Goal: Book appointment/travel/reservation

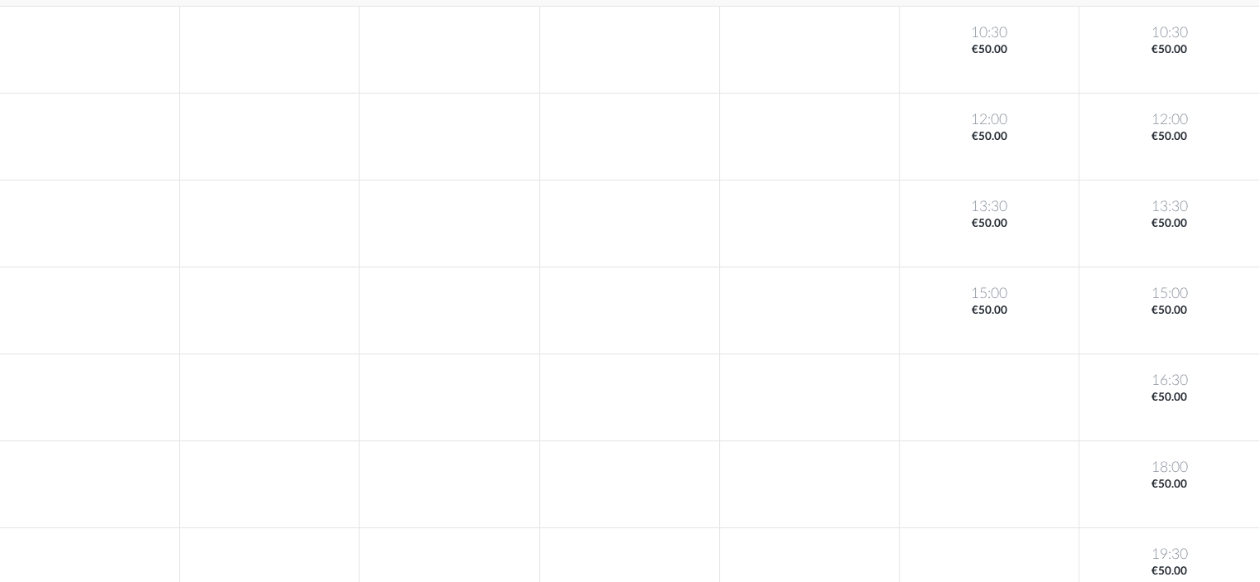
scroll to position [239, 0]
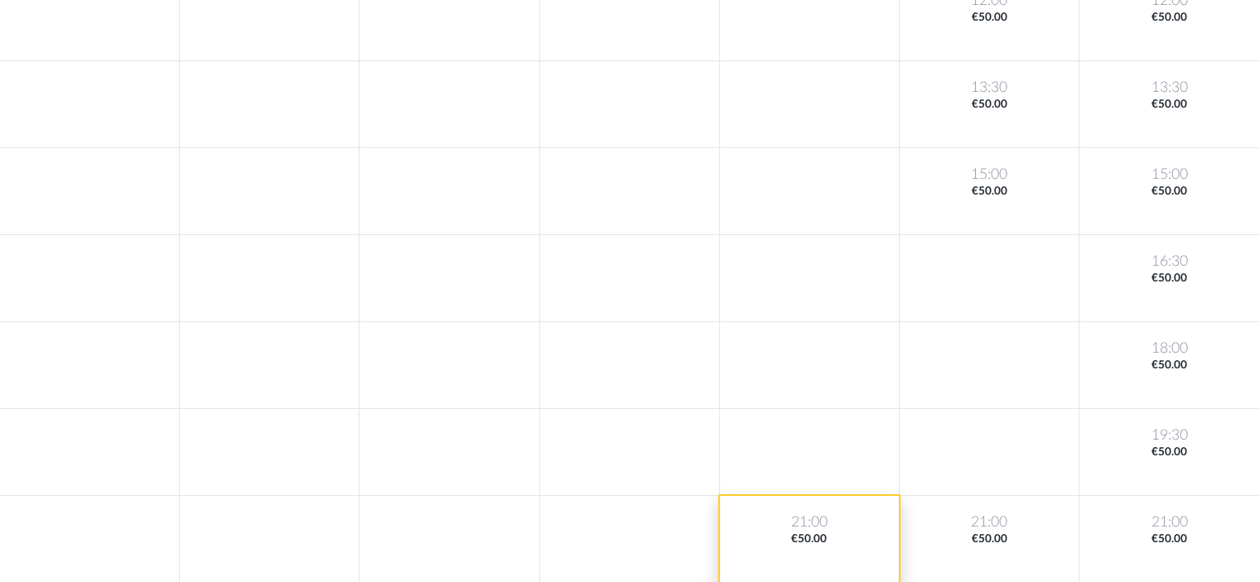
click at [828, 540] on div "21:00 €50.00" at bounding box center [810, 539] width 180 height 87
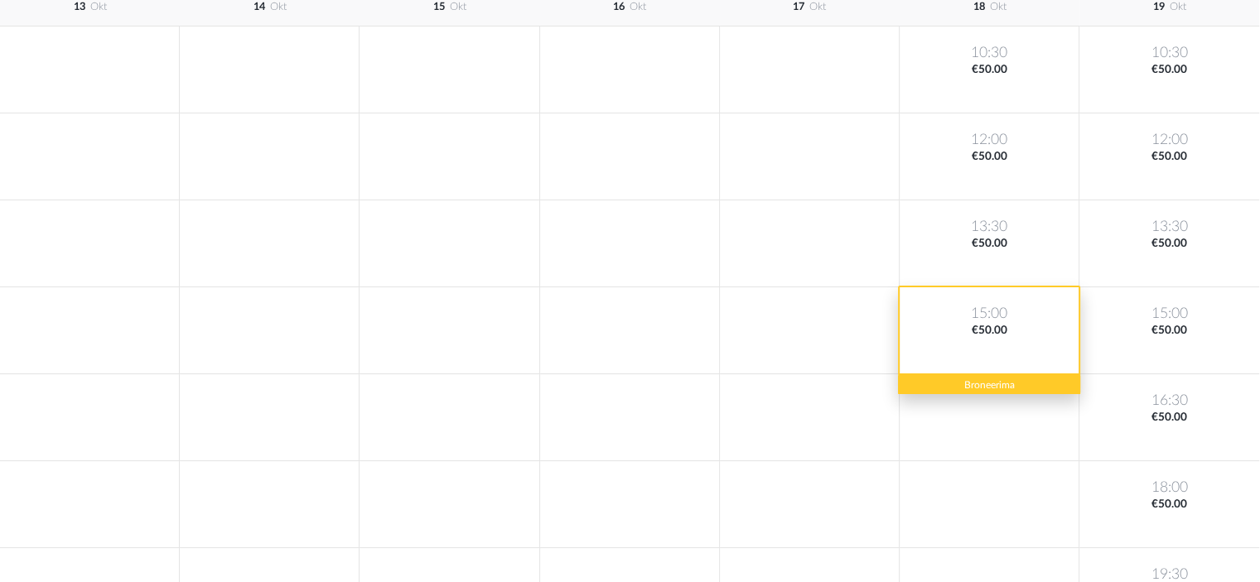
scroll to position [239, 0]
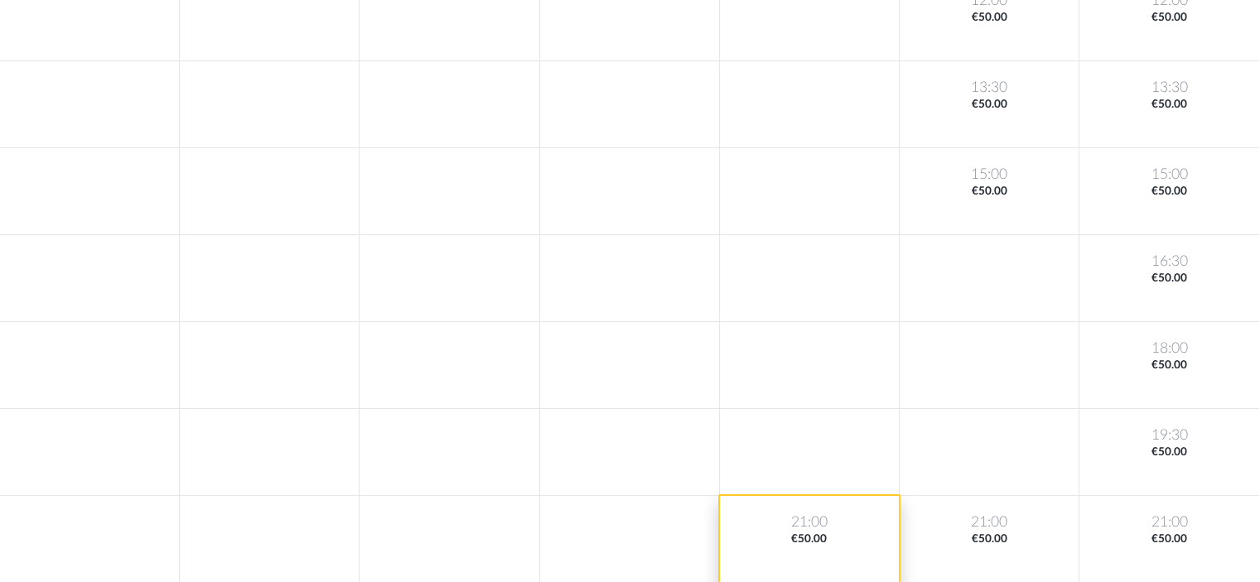
click at [805, 545] on div "21:00 €50.00" at bounding box center [810, 539] width 180 height 87
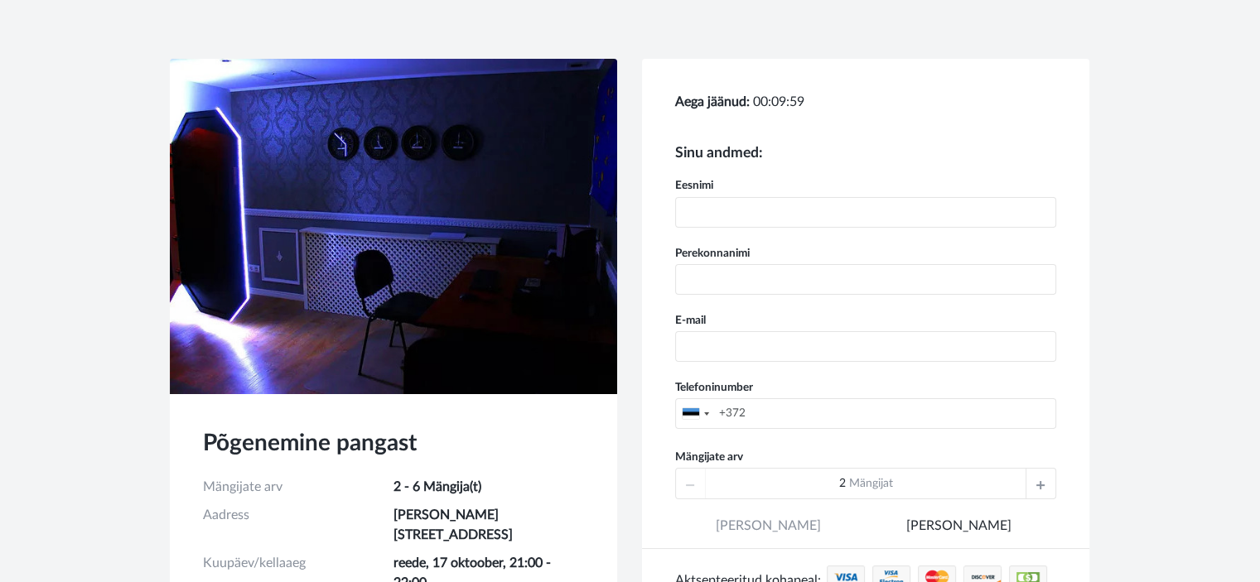
click at [783, 213] on input "text" at bounding box center [865, 212] width 381 height 31
type input "Roman"
click at [787, 273] on input "text" at bounding box center [865, 279] width 381 height 31
type input "Bõstrjantsev"
click at [762, 347] on input "email" at bounding box center [865, 346] width 381 height 31
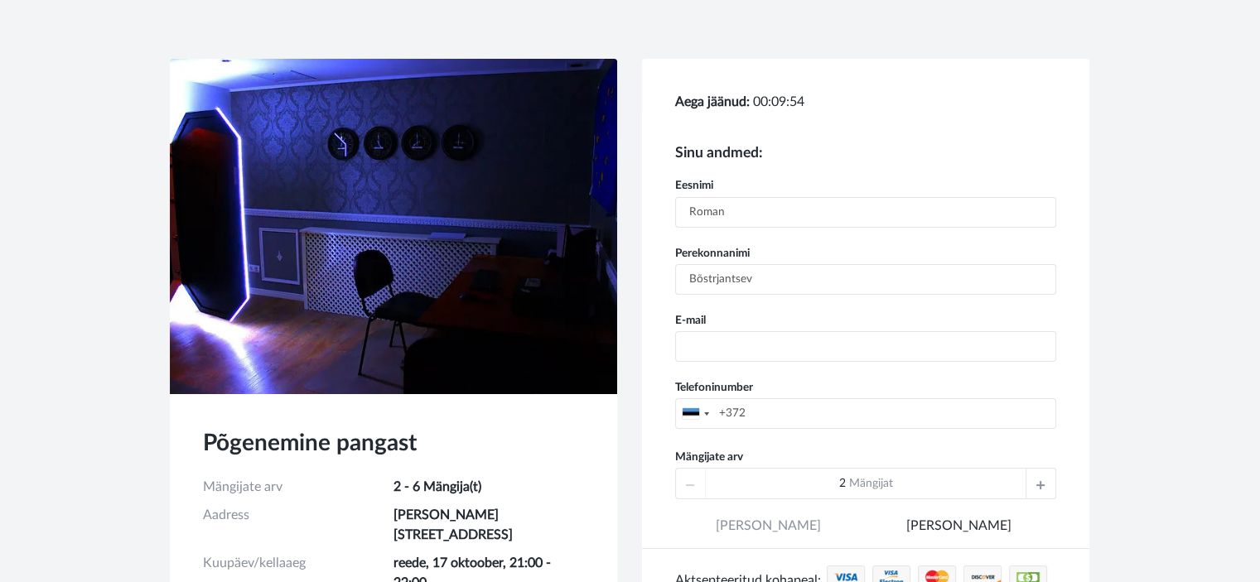
type input "[EMAIL_ADDRESS][DOMAIN_NAME]"
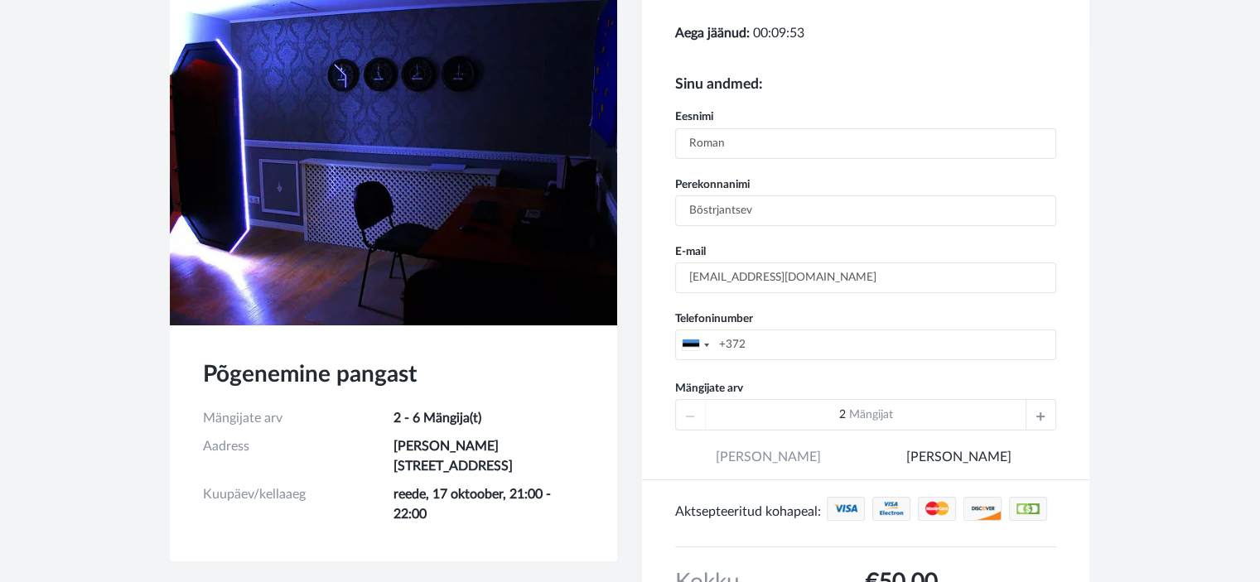
scroll to position [248, 0]
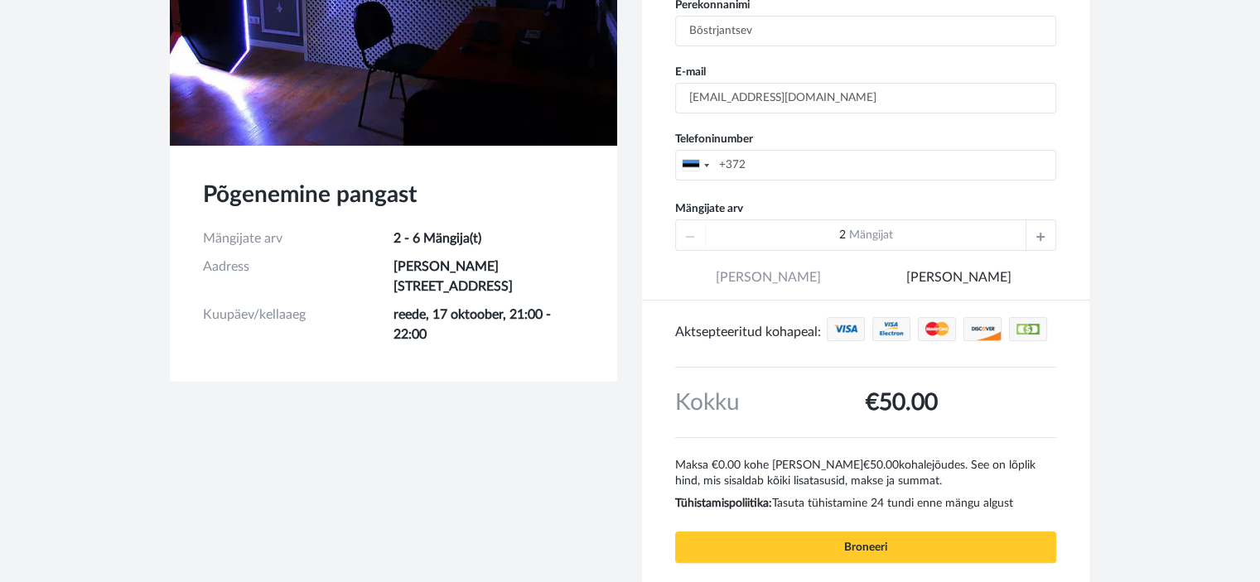
click at [817, 158] on input "+372" at bounding box center [865, 165] width 381 height 31
type input "[PHONE_NUMBER]"
click at [1042, 236] on icon at bounding box center [1040, 235] width 8 height 30
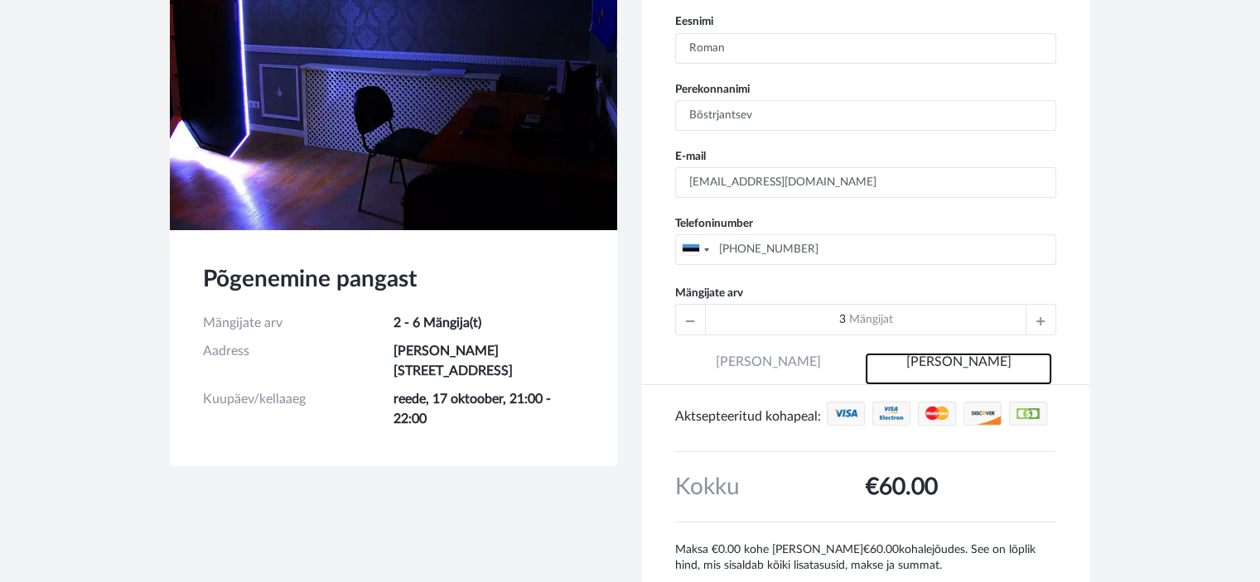
scroll to position [166, 0]
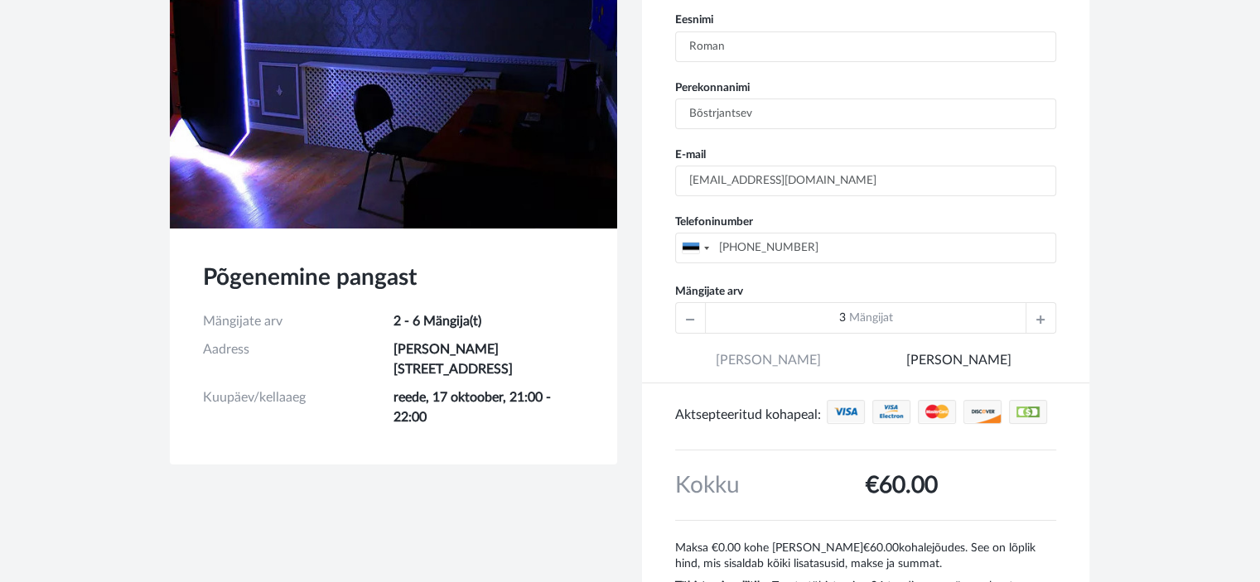
click at [684, 311] on div at bounding box center [691, 318] width 30 height 30
click at [1042, 314] on icon at bounding box center [1040, 318] width 8 height 30
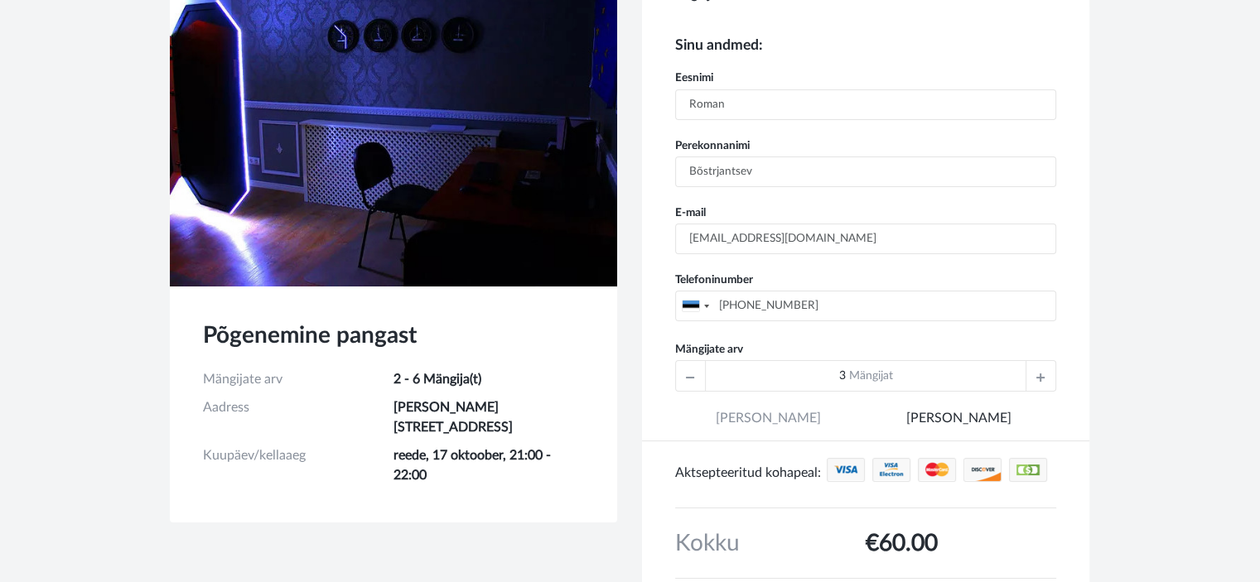
scroll to position [248, 0]
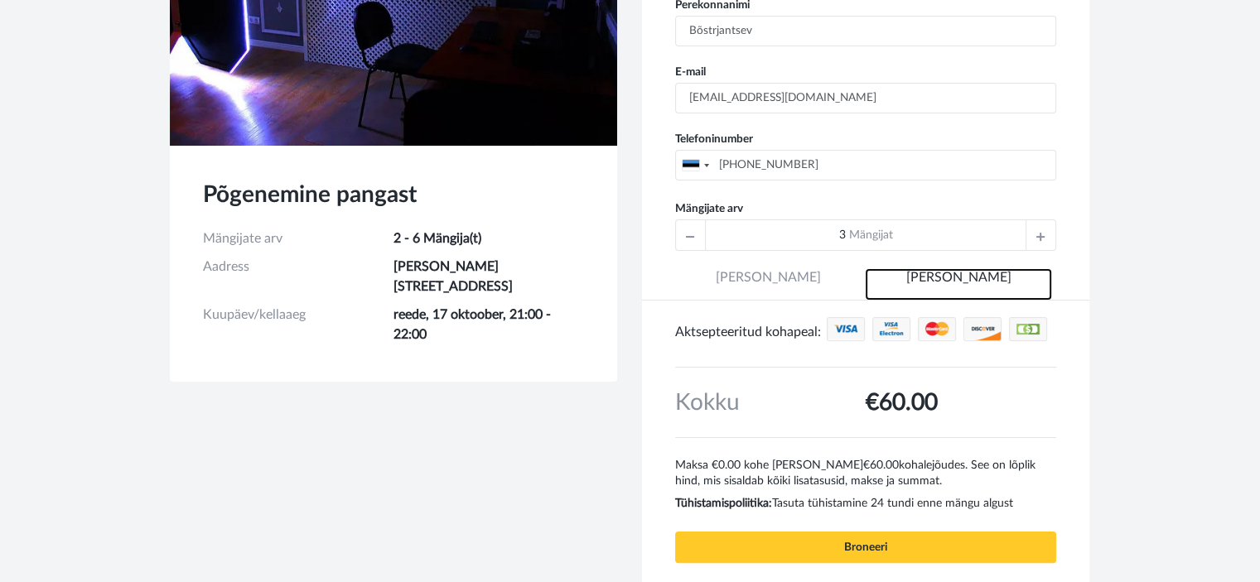
click at [967, 277] on link "[PERSON_NAME]" at bounding box center [958, 284] width 186 height 32
drag, startPoint x: 683, startPoint y: 234, endPoint x: 726, endPoint y: 228, distance: 43.5
click at [684, 233] on div at bounding box center [691, 235] width 30 height 30
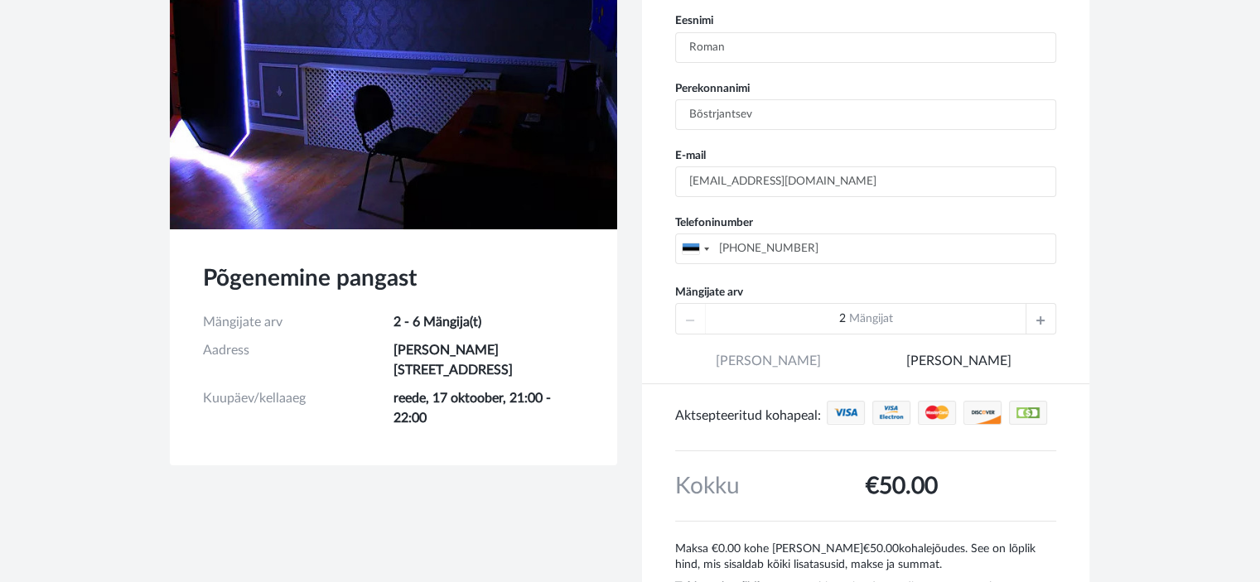
scroll to position [162, 0]
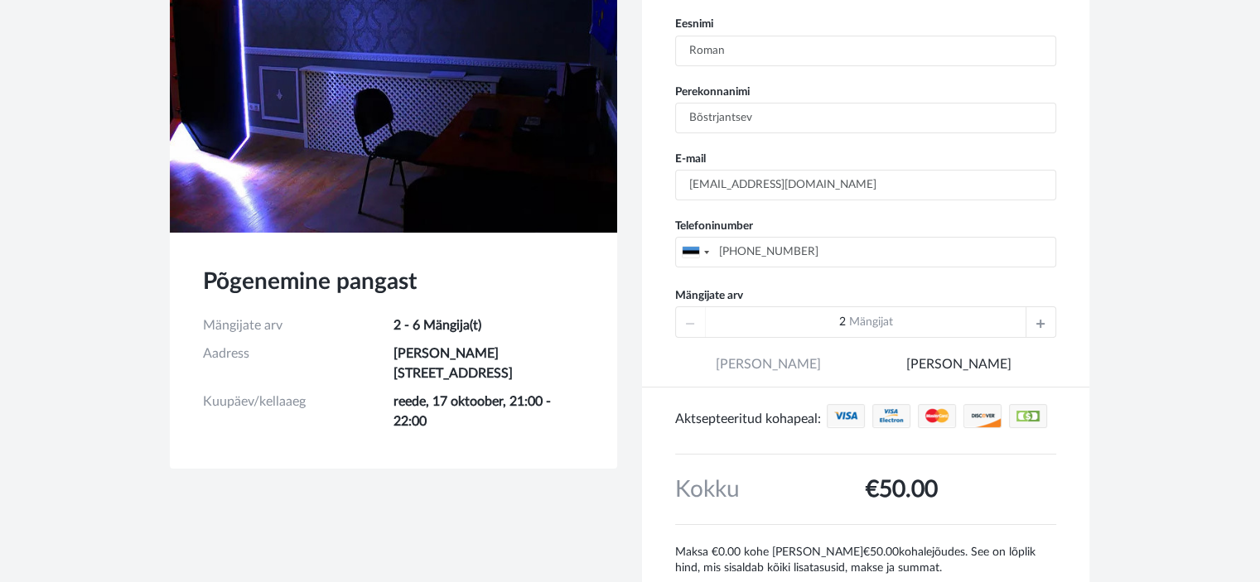
click at [1048, 322] on div at bounding box center [1040, 322] width 30 height 30
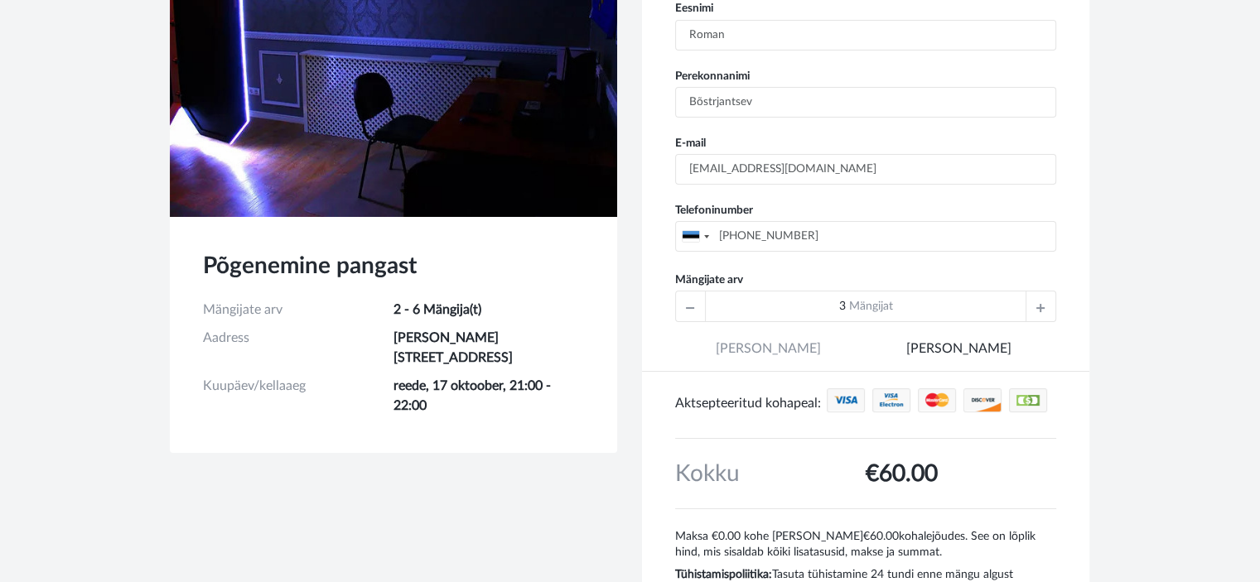
scroll to position [327, 0]
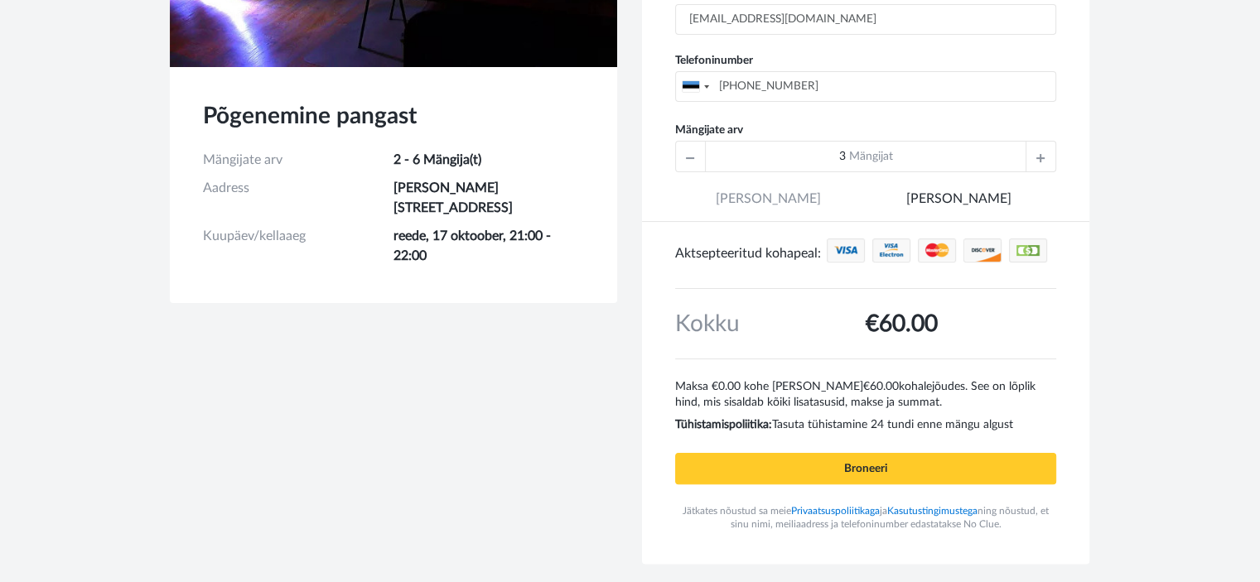
click at [694, 162] on div at bounding box center [691, 157] width 30 height 30
click at [1039, 145] on icon at bounding box center [1040, 157] width 8 height 30
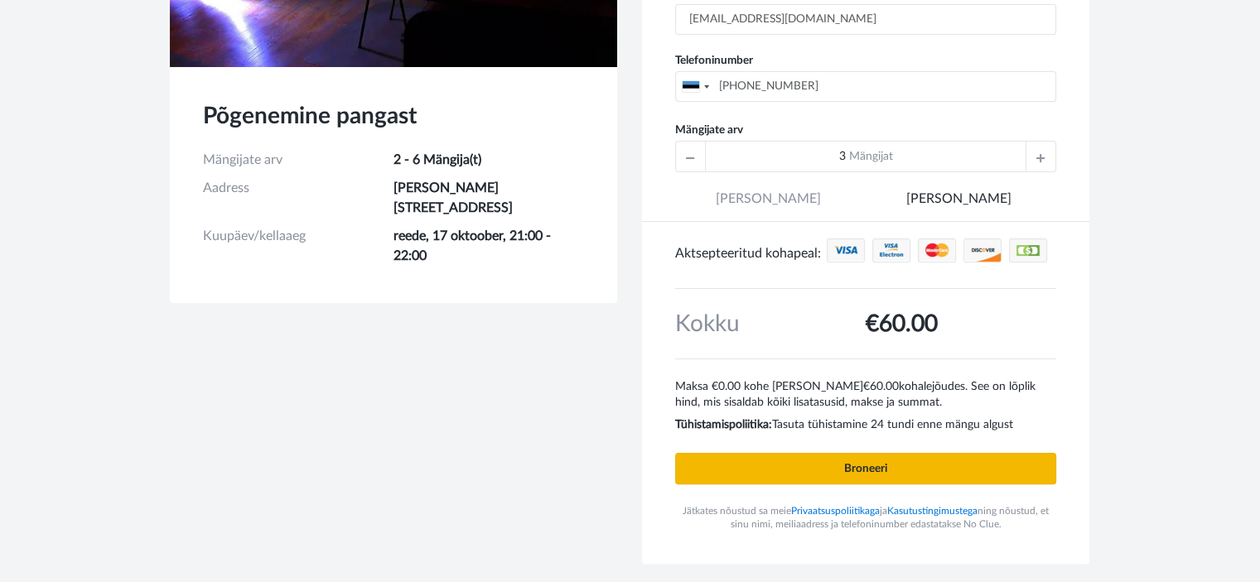
click at [883, 460] on input "Broneeri" at bounding box center [865, 468] width 381 height 31
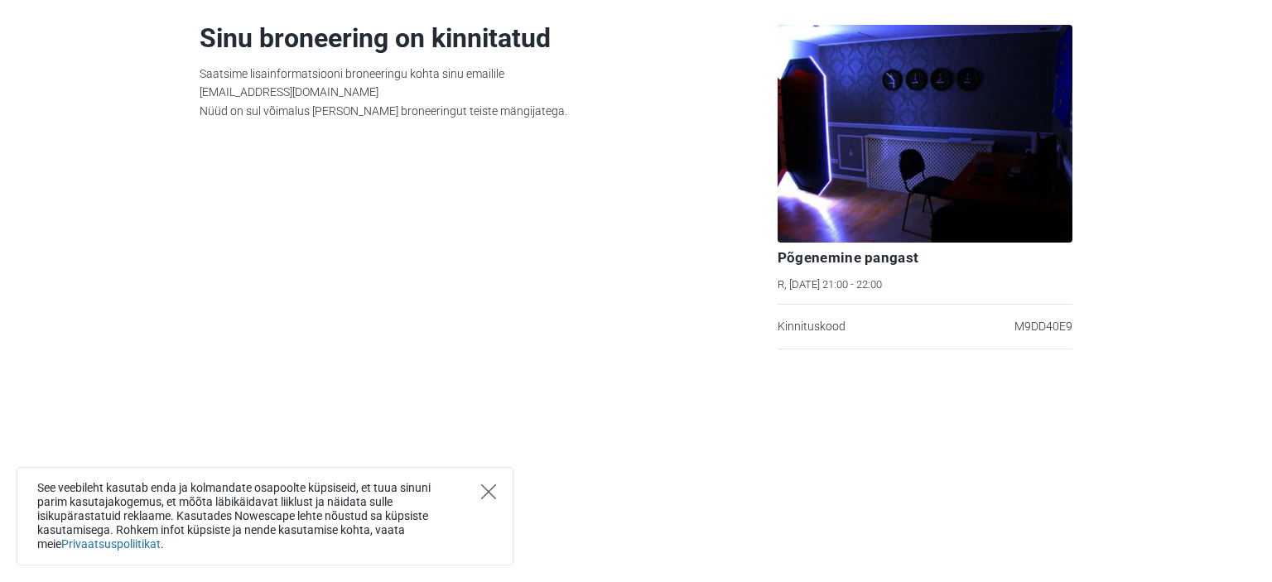
click at [492, 493] on icon "Close" at bounding box center [488, 492] width 15 height 15
